Goal: Information Seeking & Learning: Learn about a topic

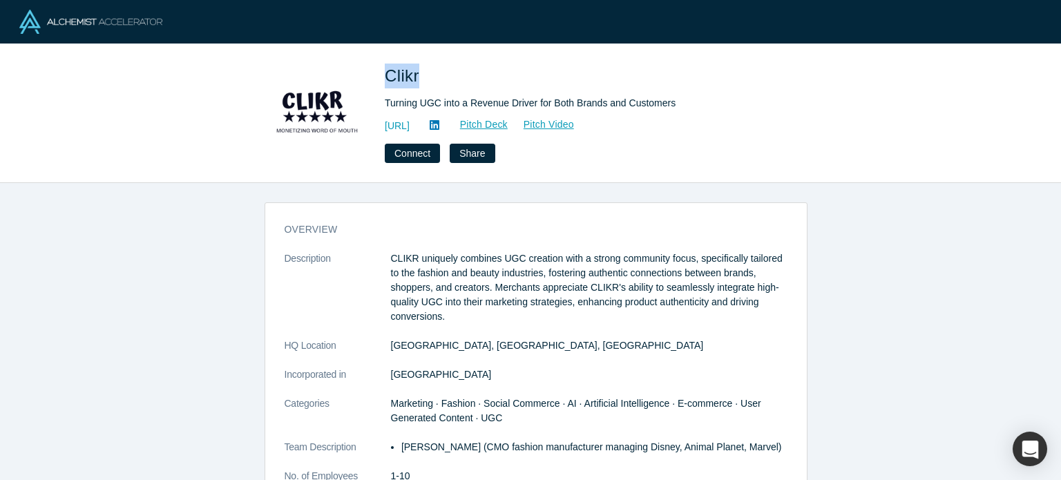
drag, startPoint x: 389, startPoint y: 74, endPoint x: 417, endPoint y: 74, distance: 28.3
click at [417, 74] on span "Clikr" at bounding box center [404, 75] width 39 height 19
copy span "Clikr"
click at [410, 129] on link "[URL]" at bounding box center [397, 126] width 25 height 15
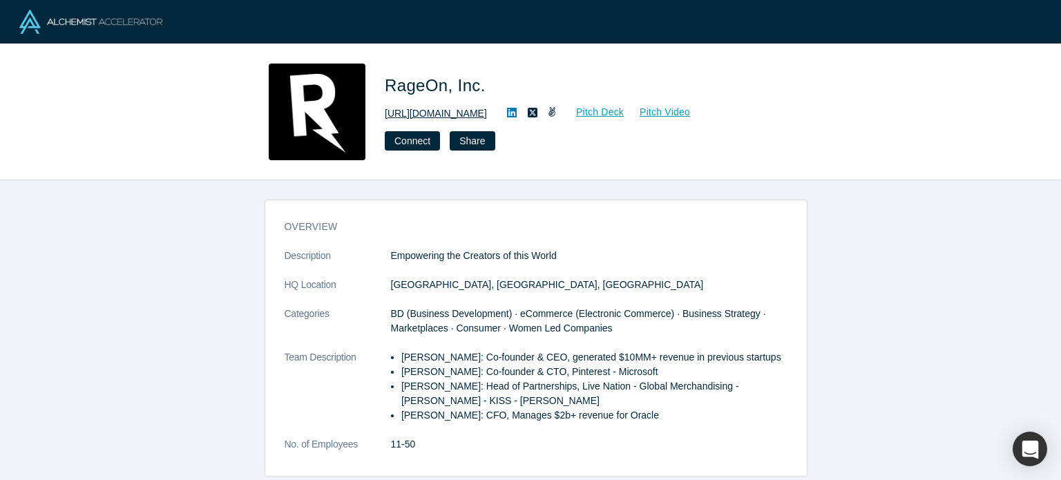
click at [441, 112] on link "https://www.rageon.com" at bounding box center [436, 113] width 102 height 15
